Goal: Complete application form: Complete application form

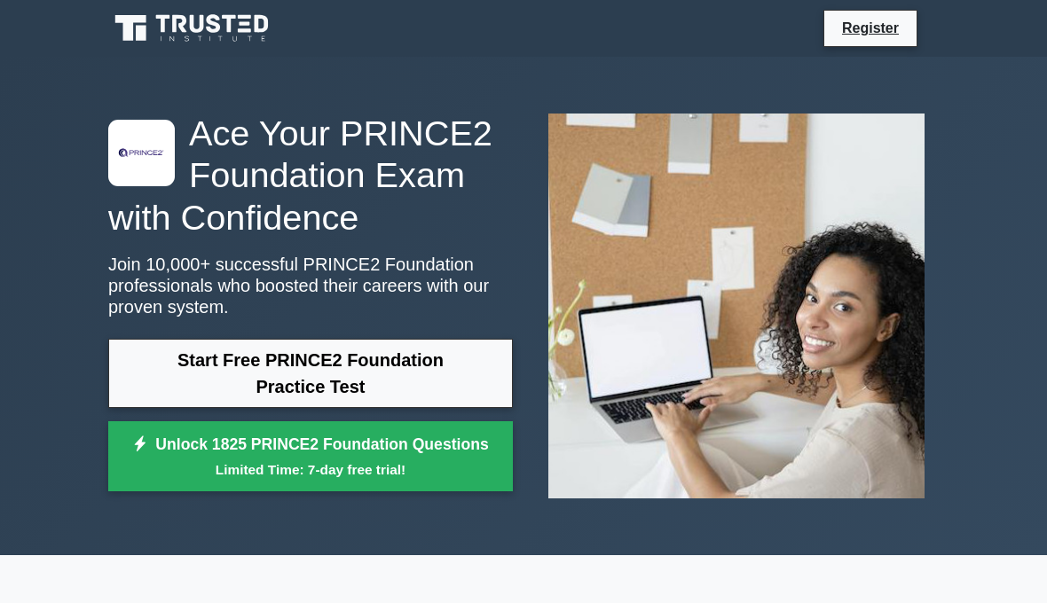
click at [138, 441] on icon at bounding box center [140, 445] width 16 height 18
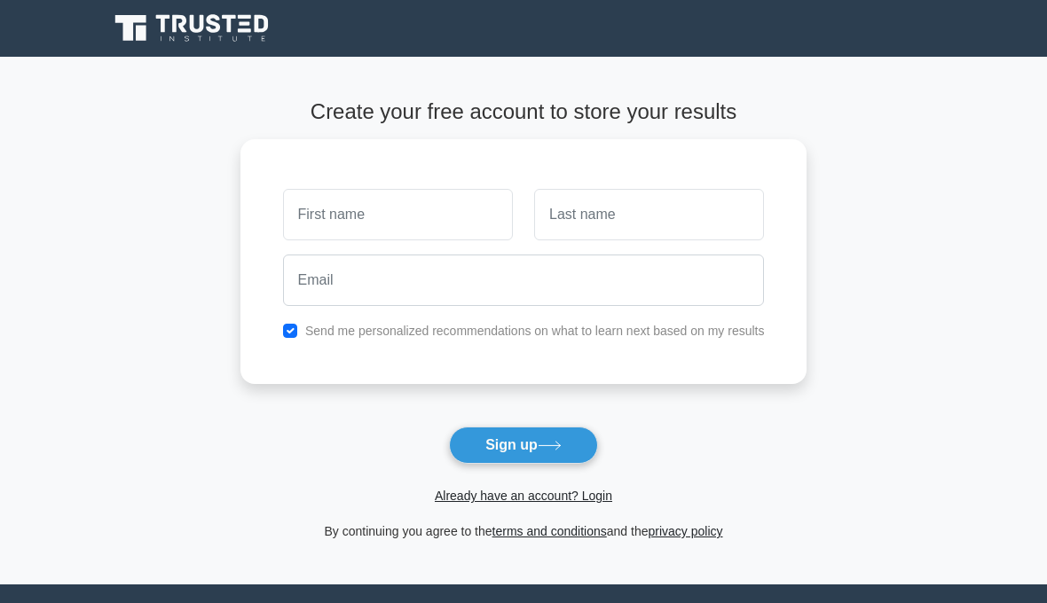
click at [319, 210] on input "text" at bounding box center [398, 214] width 230 height 51
type input "sale"
click at [523, 445] on button "Sign up" at bounding box center [523, 445] width 149 height 37
click at [580, 209] on input "sale" at bounding box center [649, 214] width 230 height 51
type input "sacré"
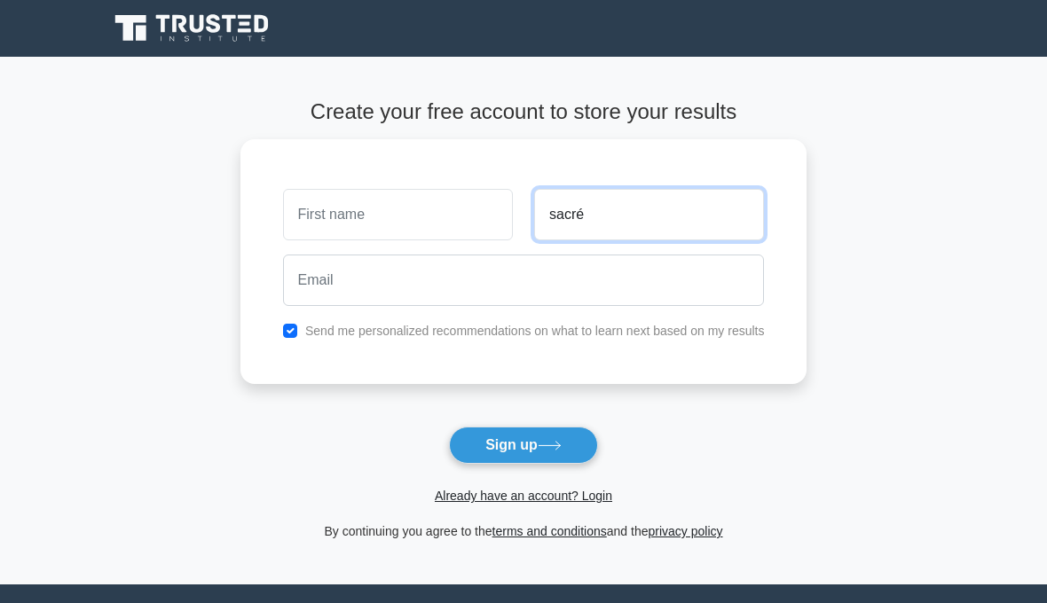
click at [523, 445] on button "Sign up" at bounding box center [523, 445] width 149 height 37
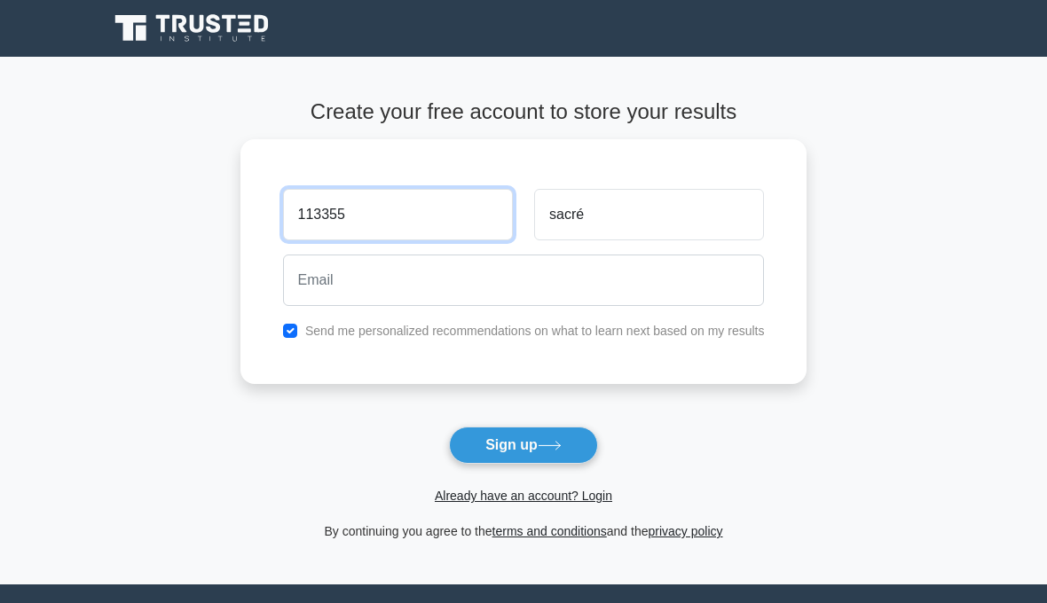
type input "113355"
click at [523, 445] on button "Sign up" at bounding box center [523, 445] width 149 height 37
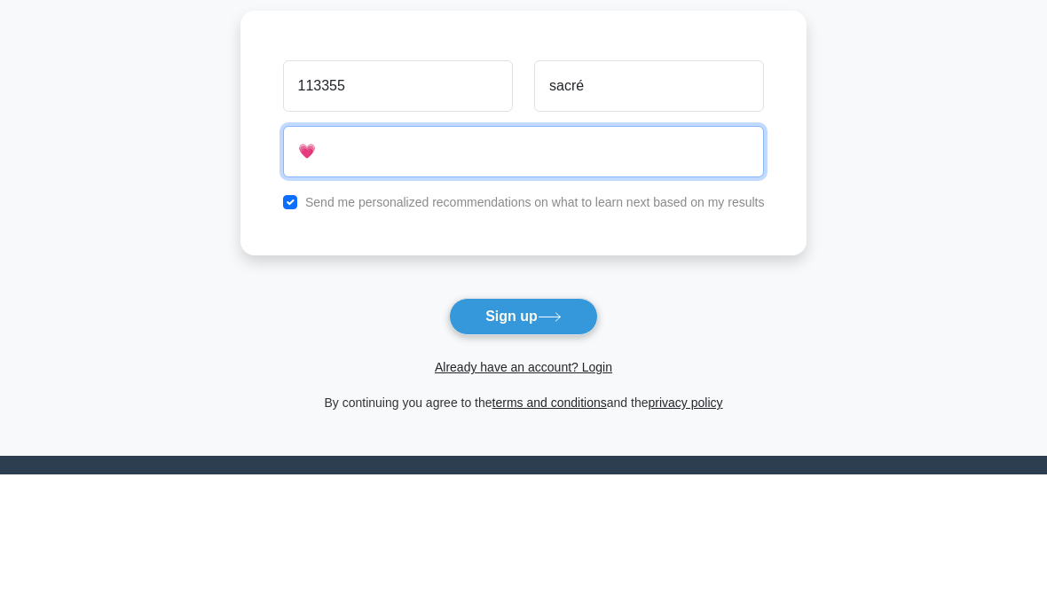
type input "💗"
click at [523, 427] on button "Sign up" at bounding box center [523, 445] width 149 height 37
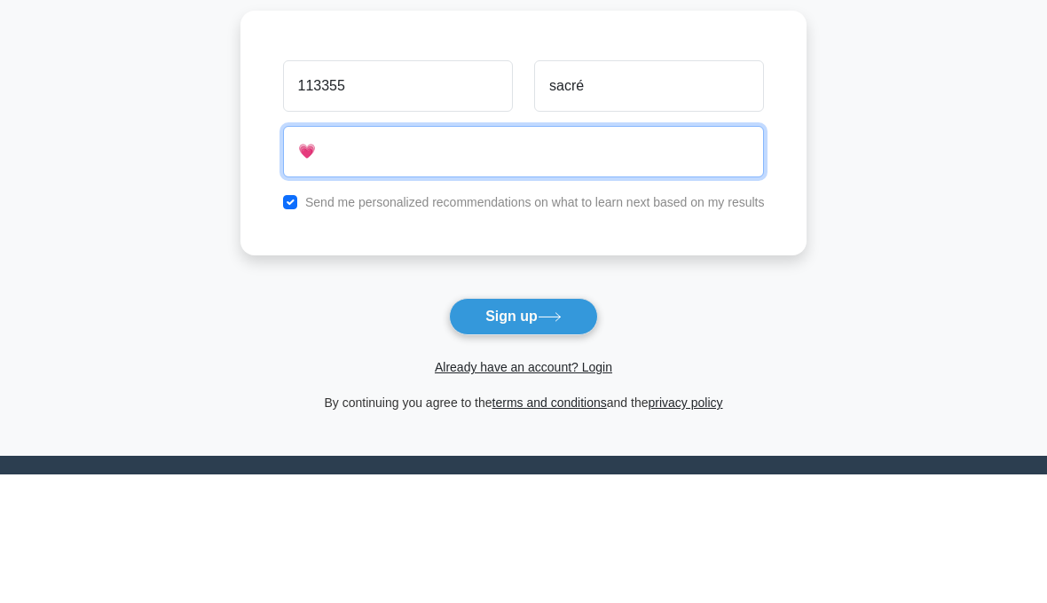
click at [523, 427] on button "Sign up" at bounding box center [523, 445] width 149 height 37
type input "s"
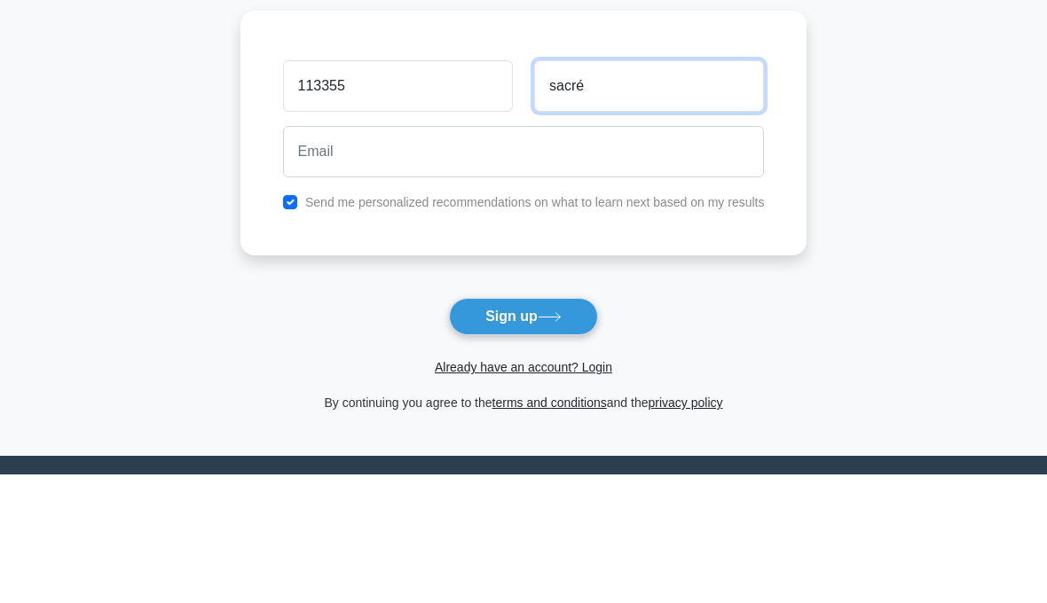
click at [579, 189] on input "sacré" at bounding box center [649, 214] width 230 height 51
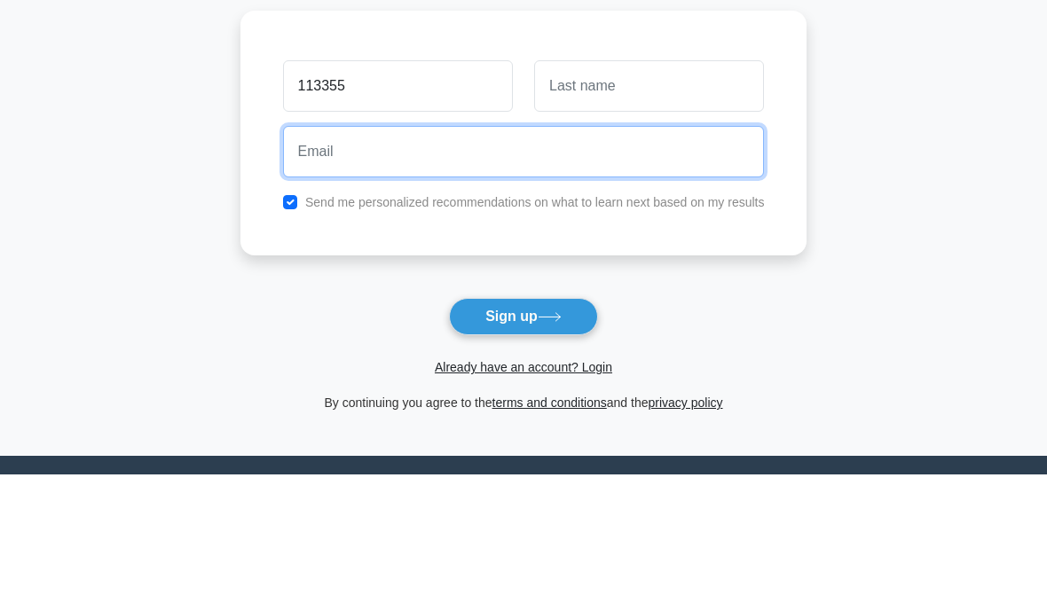
click at [721, 255] on input "email" at bounding box center [524, 280] width 482 height 51
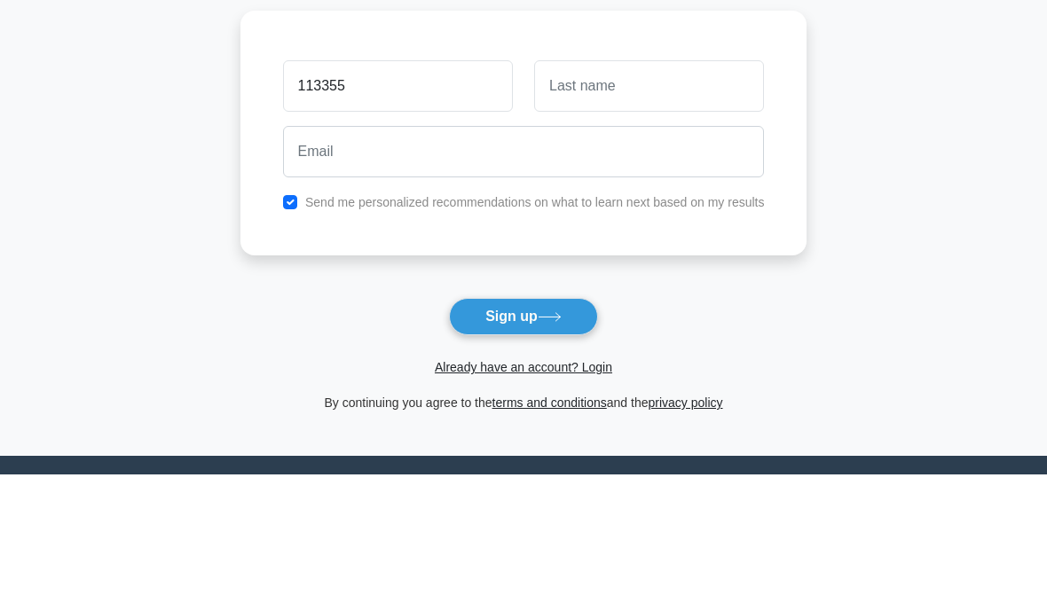
scroll to position [129, 0]
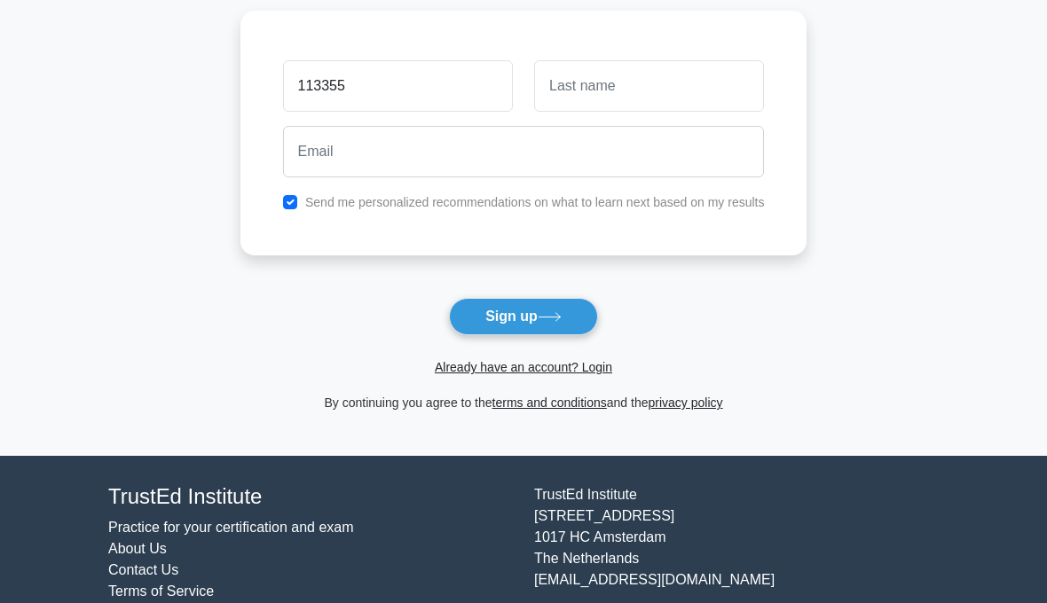
type input "[EMAIL_ADDRESS][DOMAIN_NAME]"
